Goal: Answer question/provide support

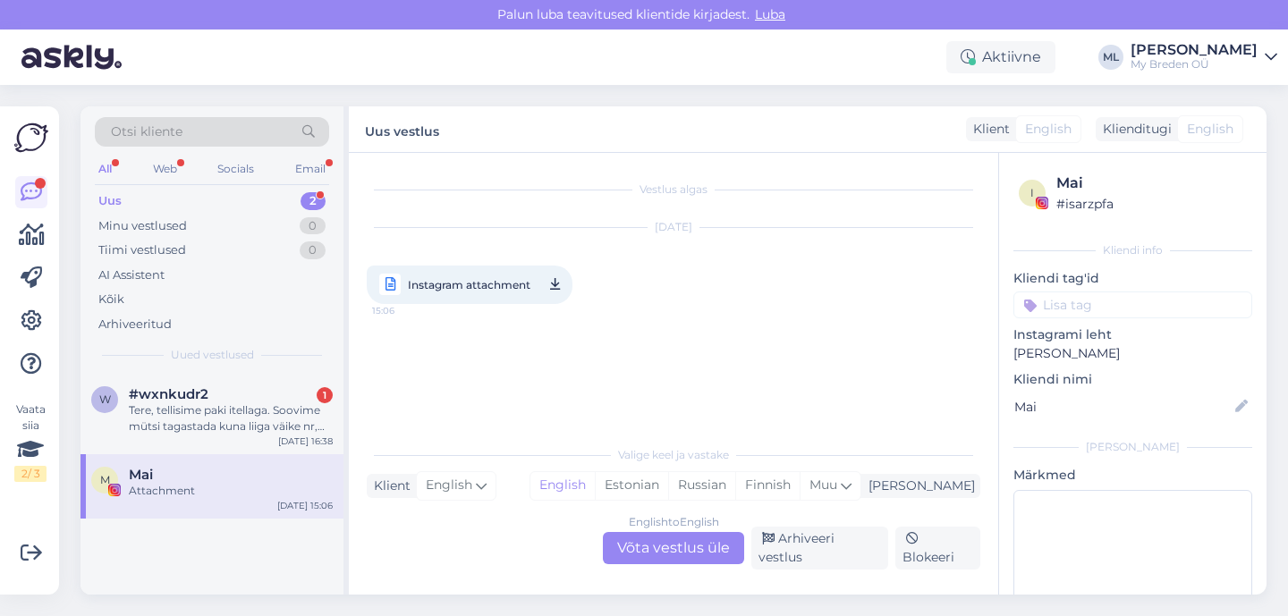
click at [191, 479] on div "Mai" at bounding box center [231, 475] width 204 height 16
click at [199, 410] on div "Tere, tellisime paki itellaga. Soovime mütsi tagastada kuna liiga väike nr, kui…" at bounding box center [231, 418] width 204 height 32
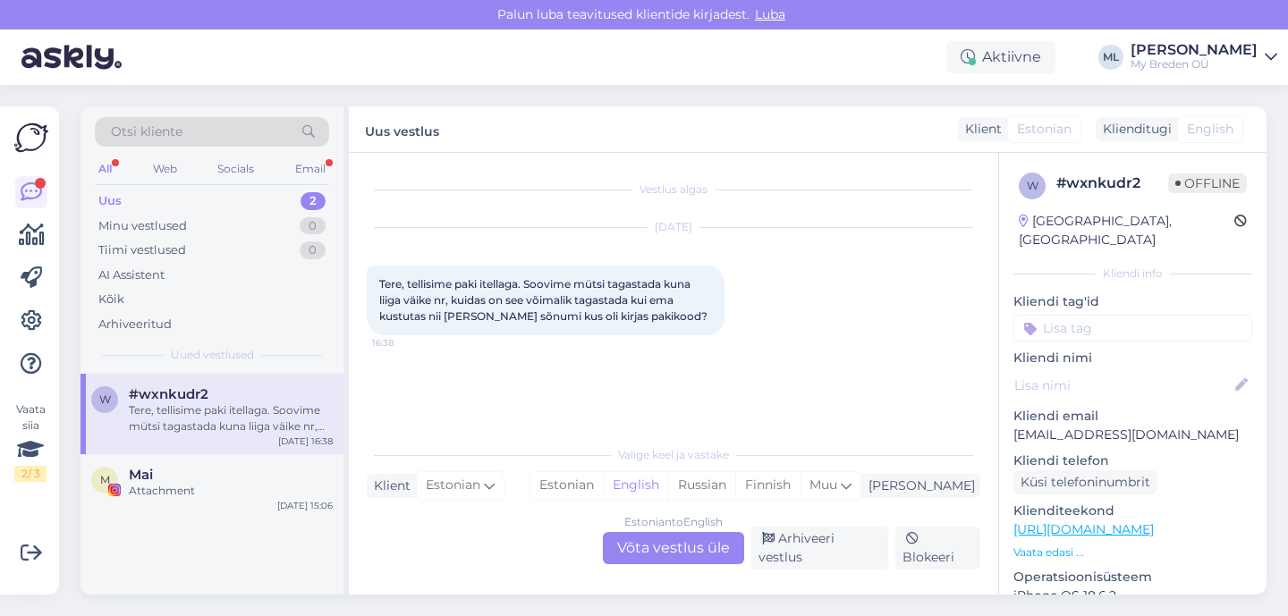
click at [1061, 426] on p "[EMAIL_ADDRESS][DOMAIN_NAME]" at bounding box center [1132, 435] width 239 height 19
copy p "[EMAIL_ADDRESS][DOMAIN_NAME]"
click at [139, 182] on div "All Web Socials Email" at bounding box center [212, 171] width 234 height 28
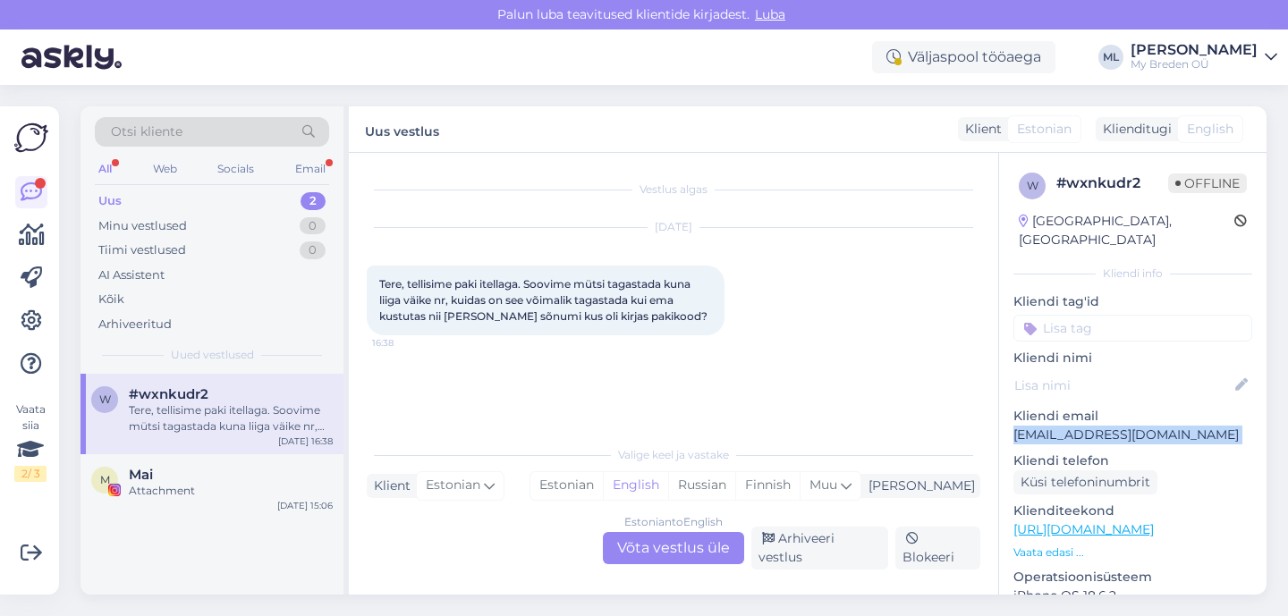
click at [123, 203] on div "Uus 2" at bounding box center [212, 201] width 234 height 25
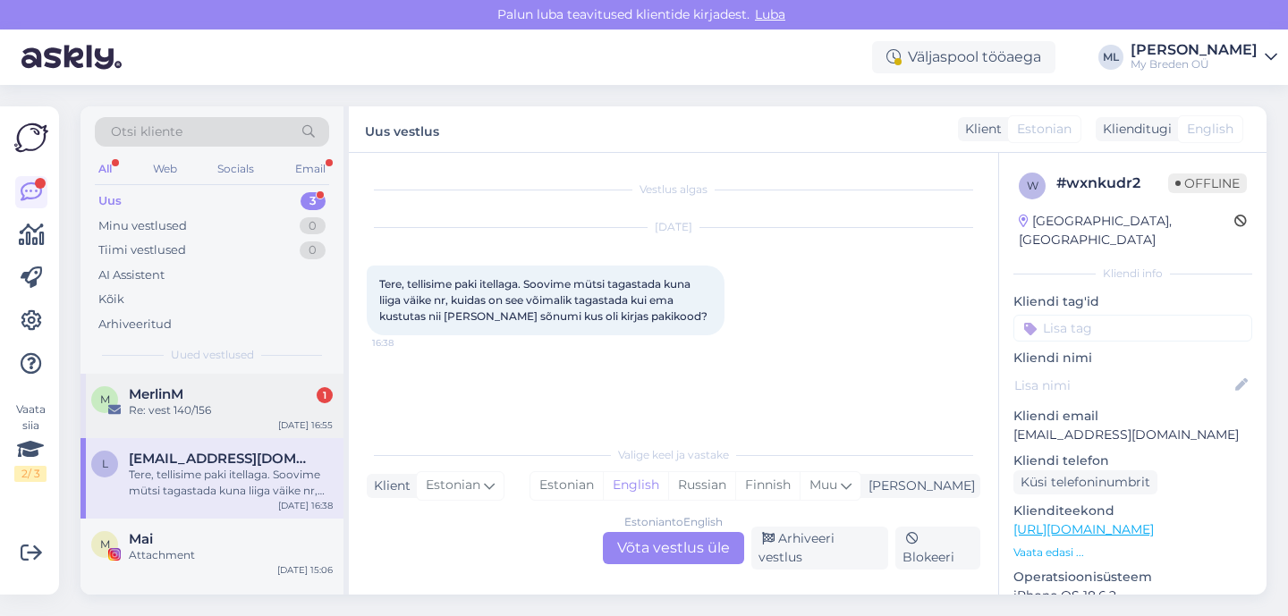
click at [186, 410] on div "Re: vest 140/156" at bounding box center [231, 410] width 204 height 16
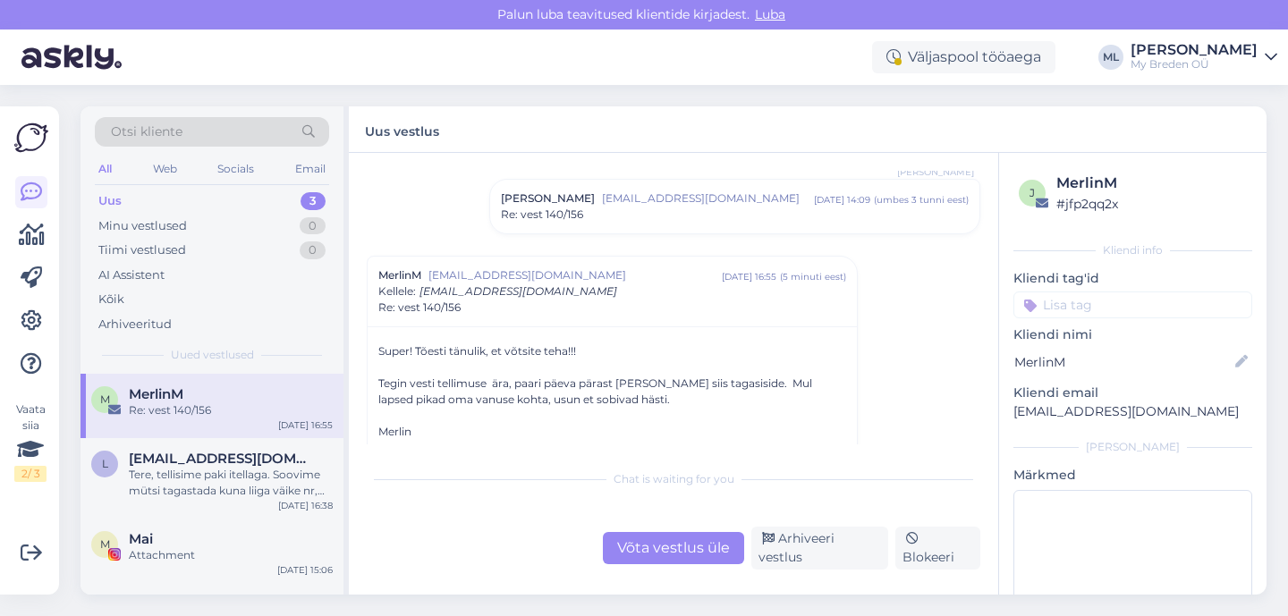
scroll to position [423, 0]
click at [174, 475] on div "Tere, tellisime paki itellaga. Soovime mütsi tagastada kuna liiga väike nr, kui…" at bounding box center [231, 483] width 204 height 32
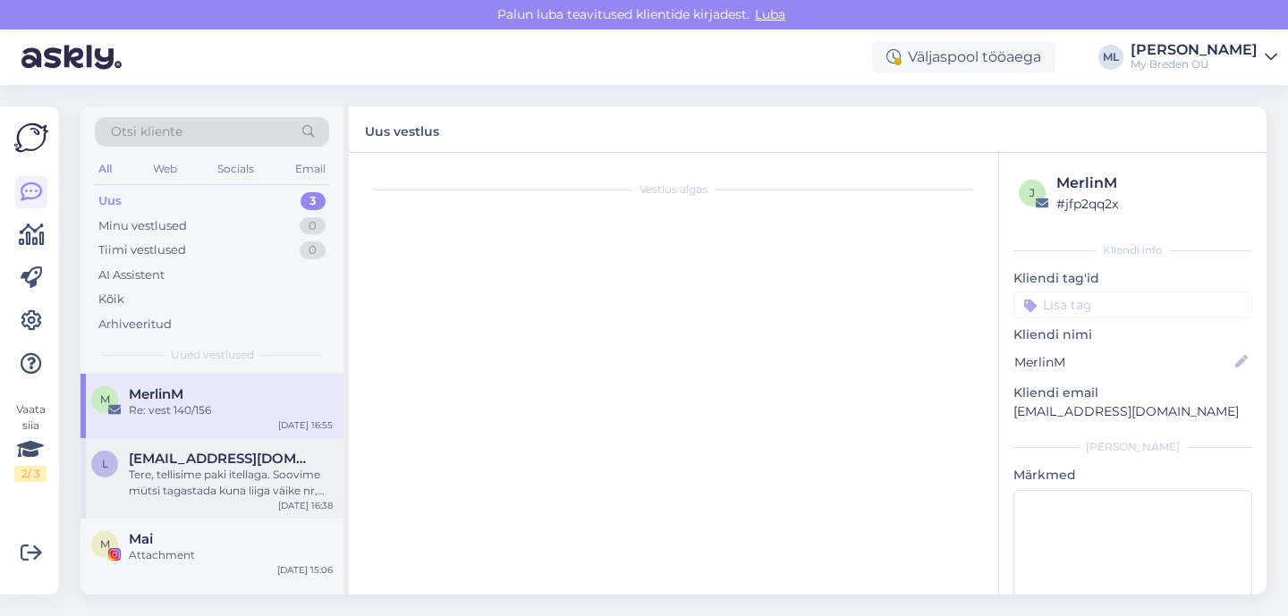
scroll to position [0, 0]
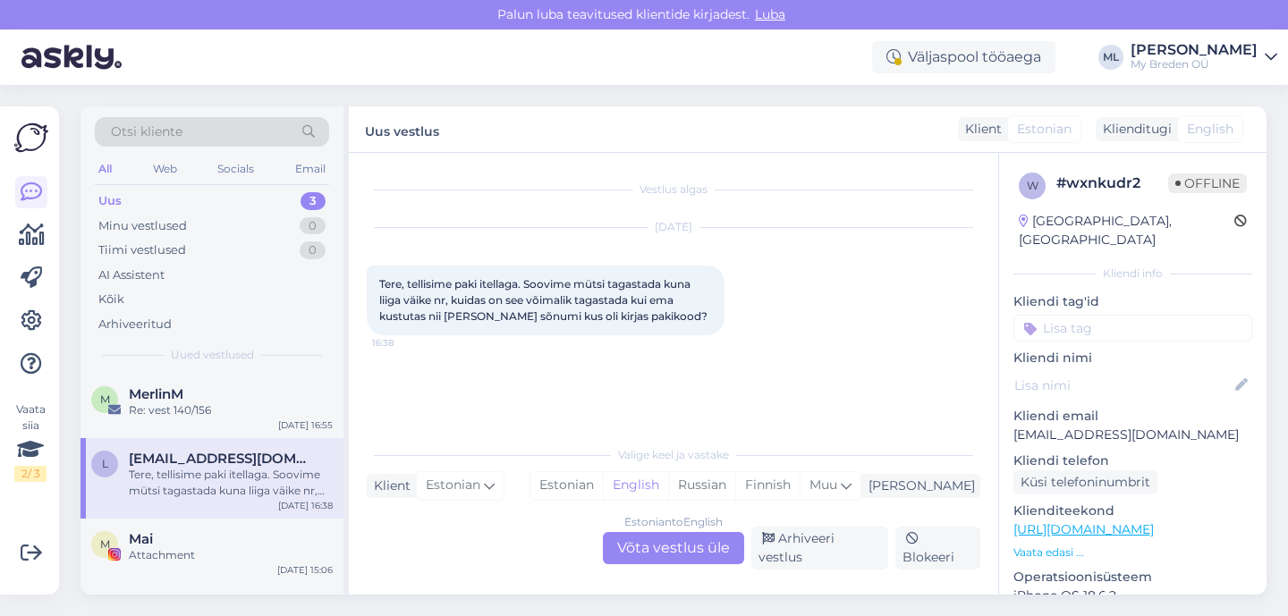
click at [694, 557] on div "Estonian to English Võta vestlus üle" at bounding box center [673, 548] width 141 height 32
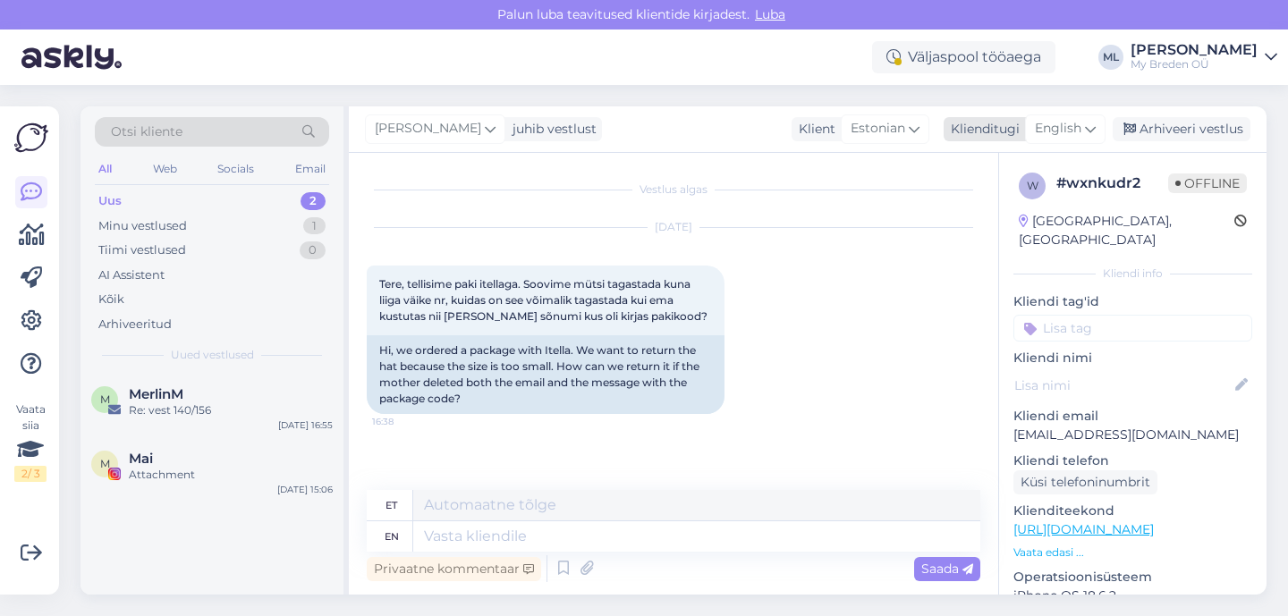
click at [1049, 134] on span "English" at bounding box center [1058, 129] width 47 height 20
type input "est"
click at [958, 211] on link "Estonian" at bounding box center [1024, 208] width 197 height 29
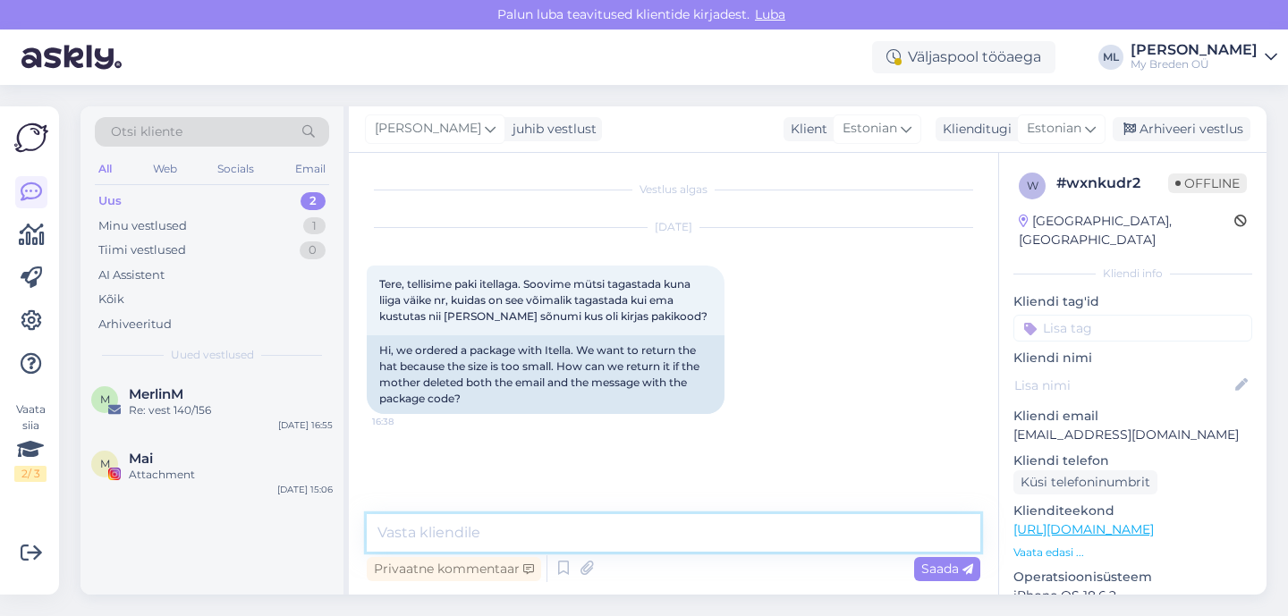
click at [452, 529] on textarea at bounding box center [673, 533] width 613 height 38
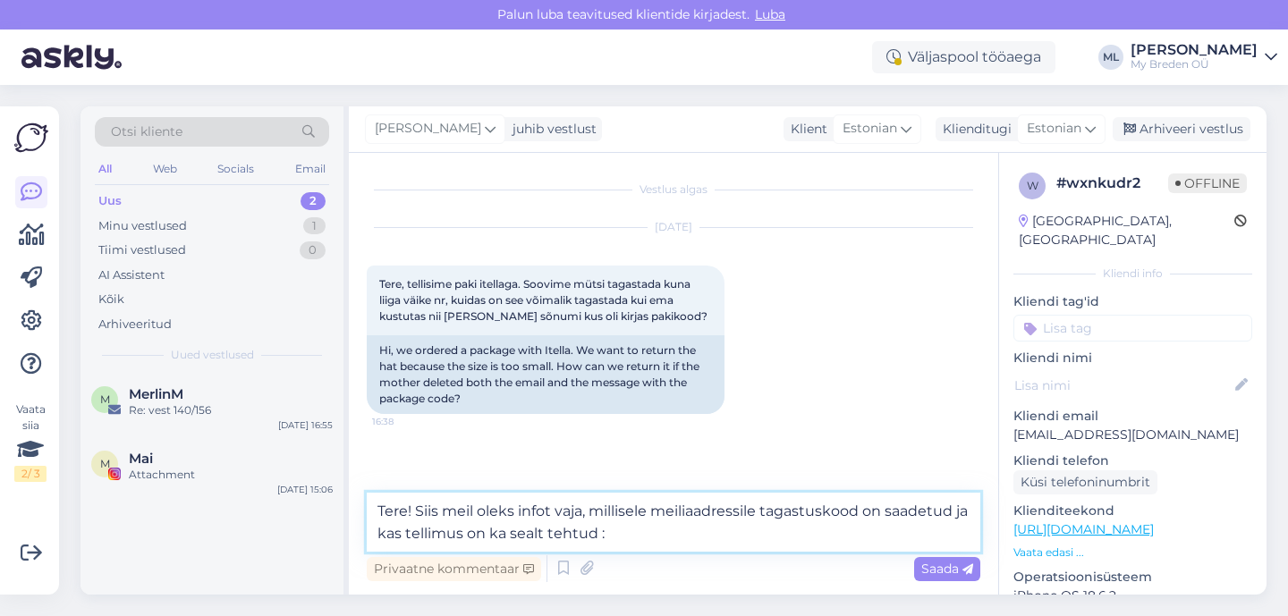
type textarea "Tere! Siis meil oleks infot vaja, millisele meiliaadressile tagastuskood on saa…"
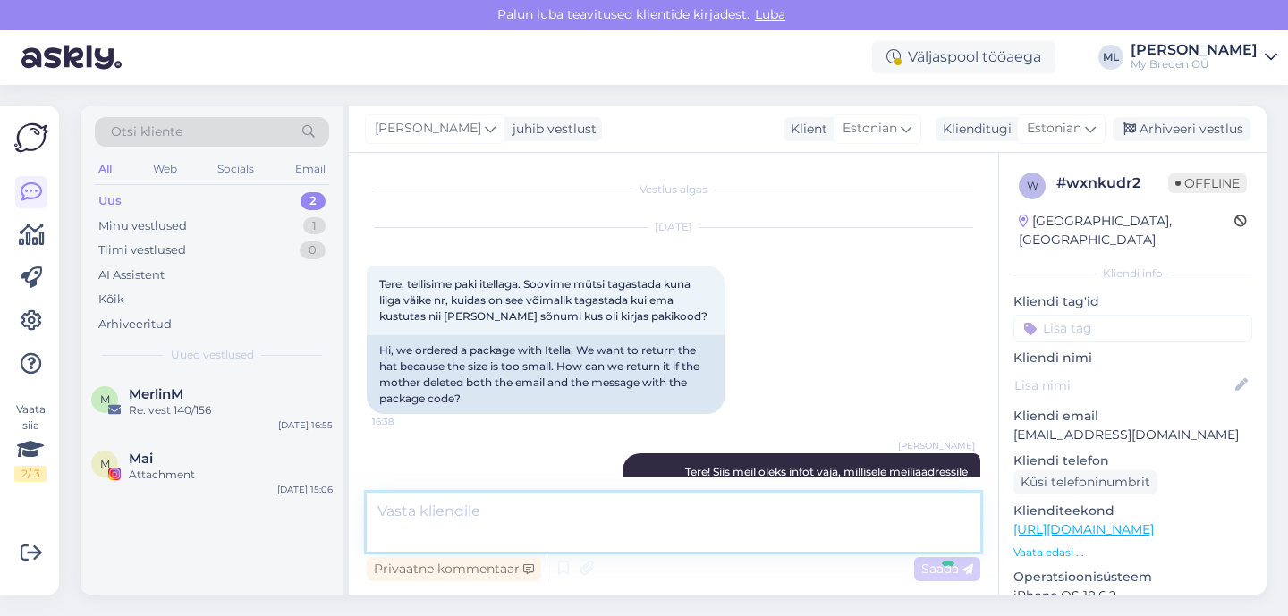
scroll to position [29, 0]
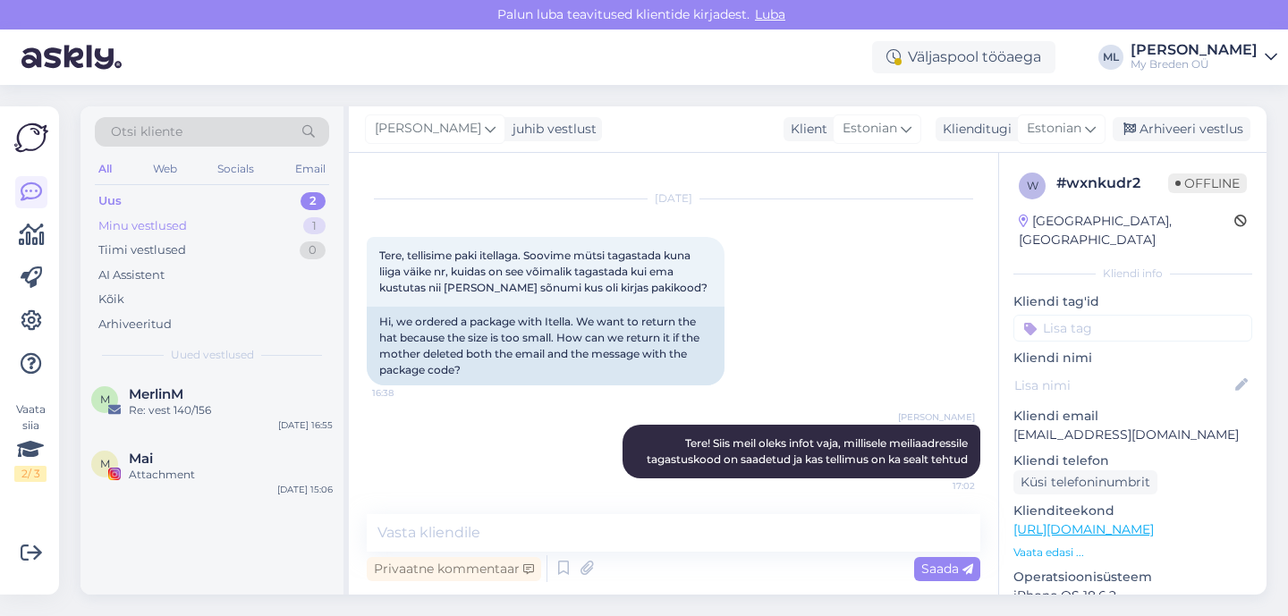
click at [143, 214] on div "Minu vestlused 1" at bounding box center [212, 226] width 234 height 25
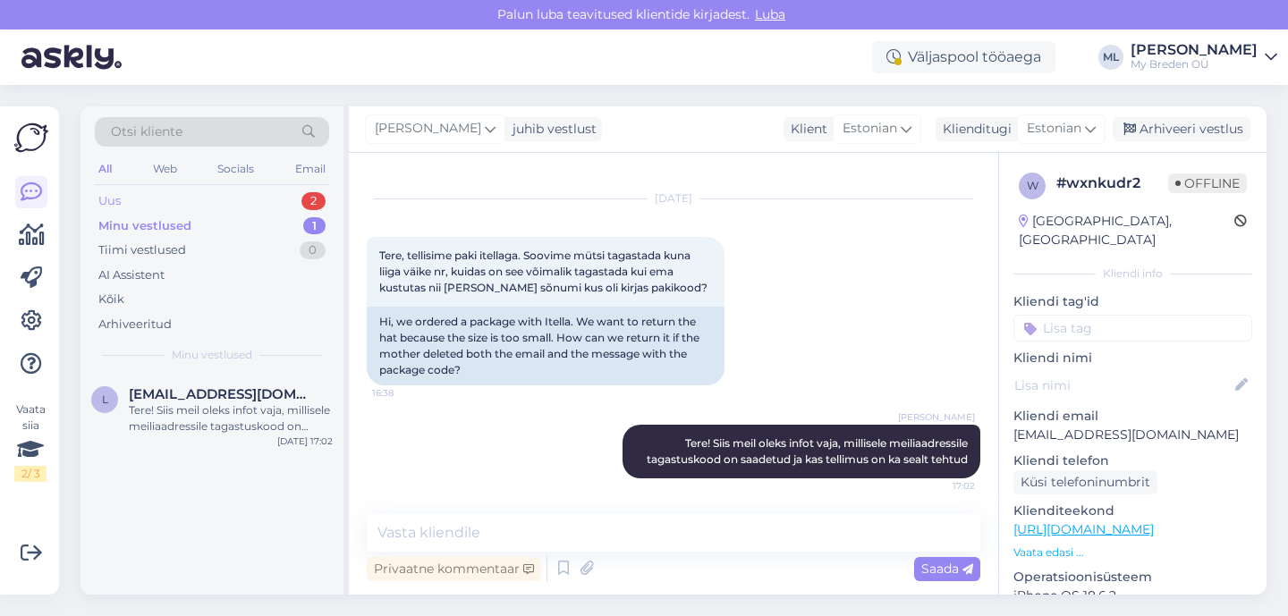
click at [120, 206] on div "Uus" at bounding box center [109, 201] width 22 height 18
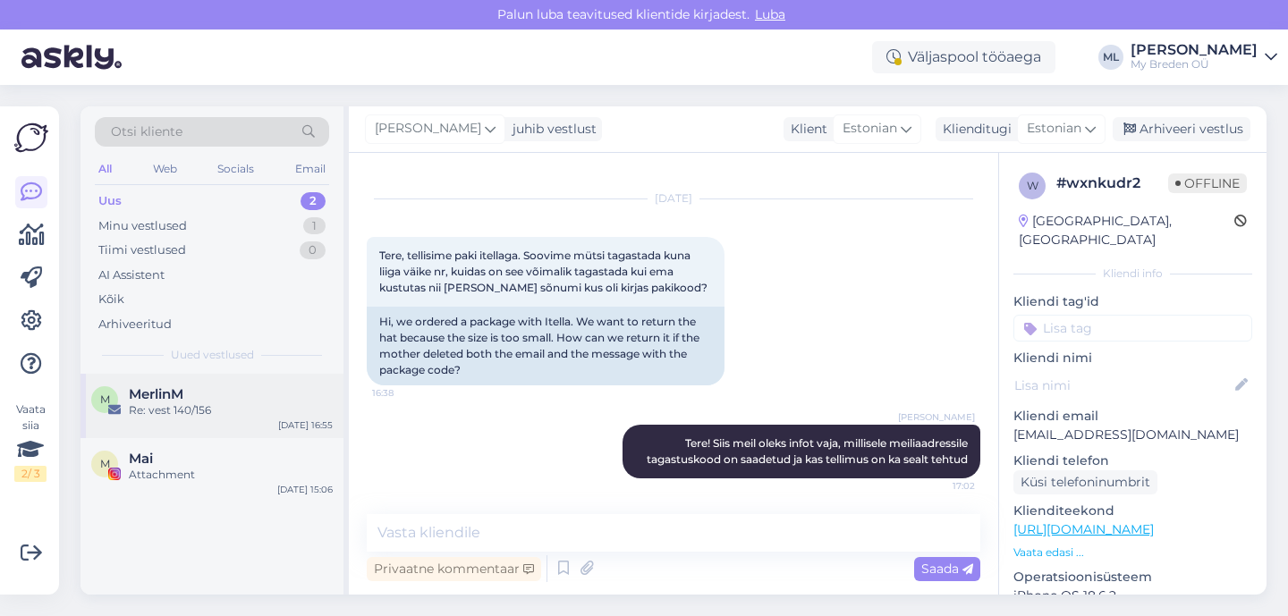
click at [182, 399] on span "MerlinM" at bounding box center [156, 394] width 55 height 16
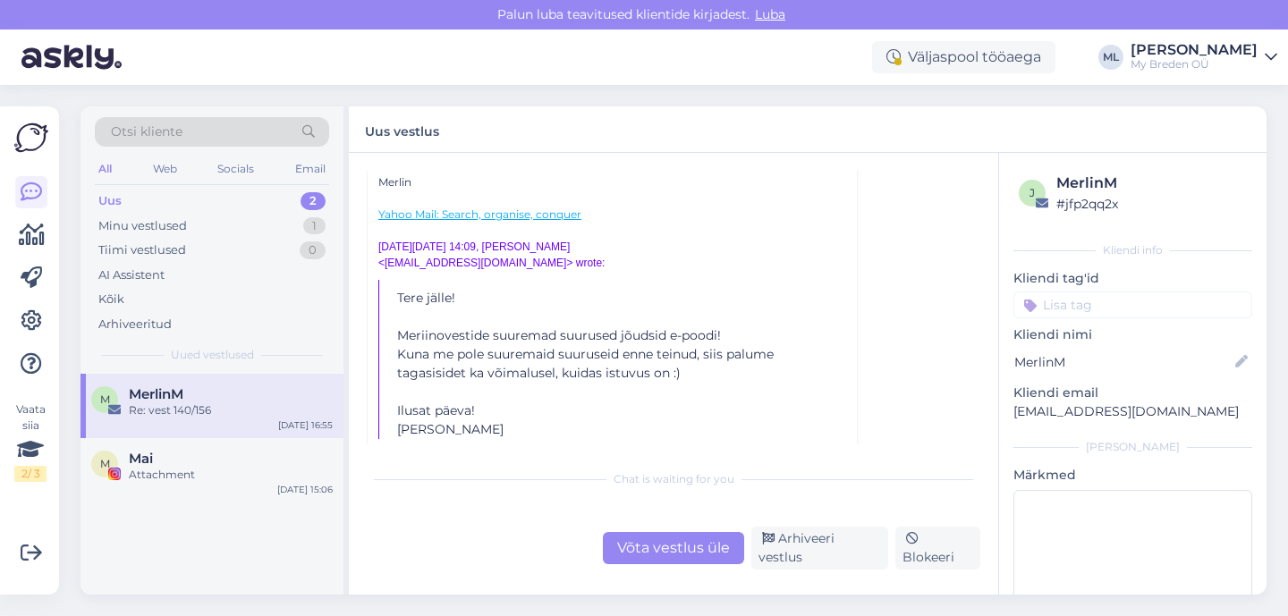
scroll to position [698, 0]
